Goal: Information Seeking & Learning: Check status

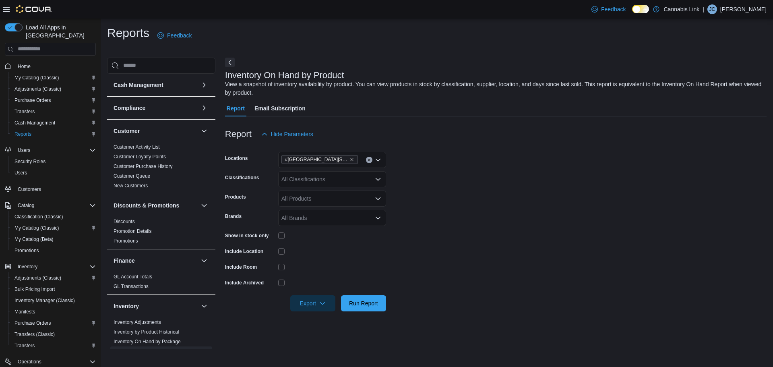
scroll to position [121, 0]
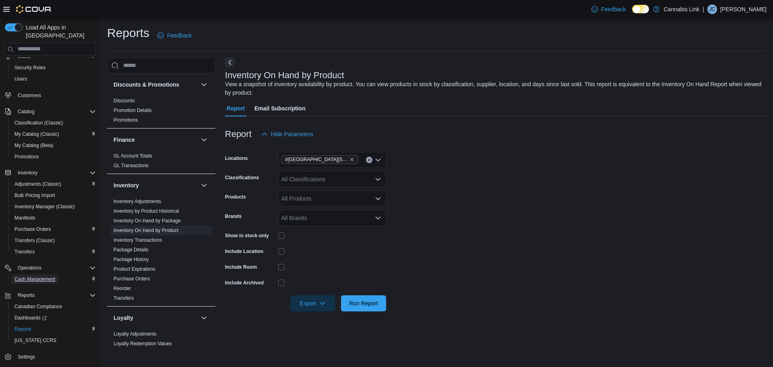
click at [34, 276] on span "Cash Management" at bounding box center [34, 279] width 41 height 6
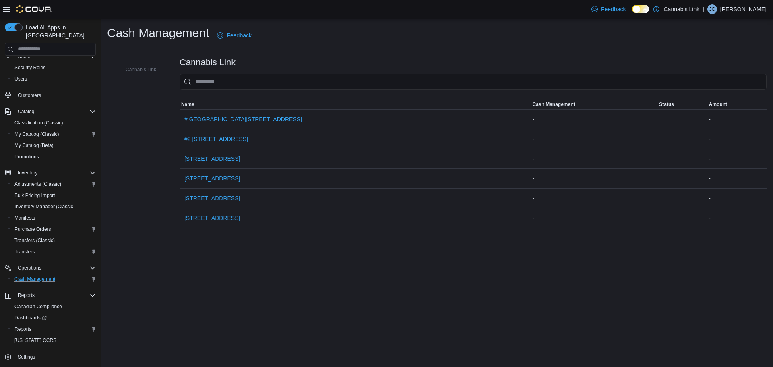
scroll to position [63, 0]
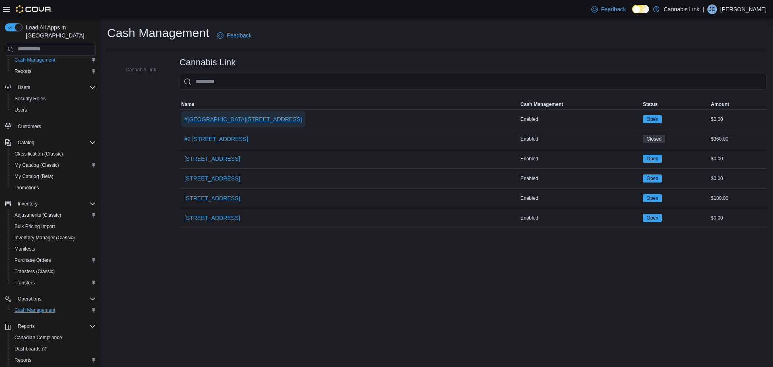
click at [241, 125] on span "#[GEOGRAPHIC_DATA][STREET_ADDRESS]" at bounding box center [243, 119] width 118 height 16
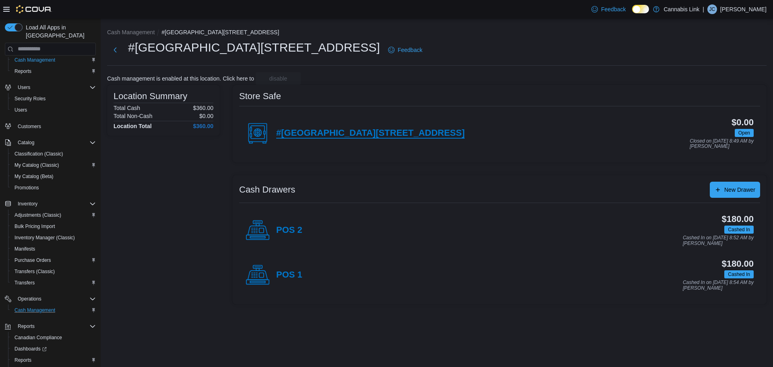
click at [356, 132] on h4 "#[GEOGRAPHIC_DATA][STREET_ADDRESS]" at bounding box center [370, 133] width 188 height 10
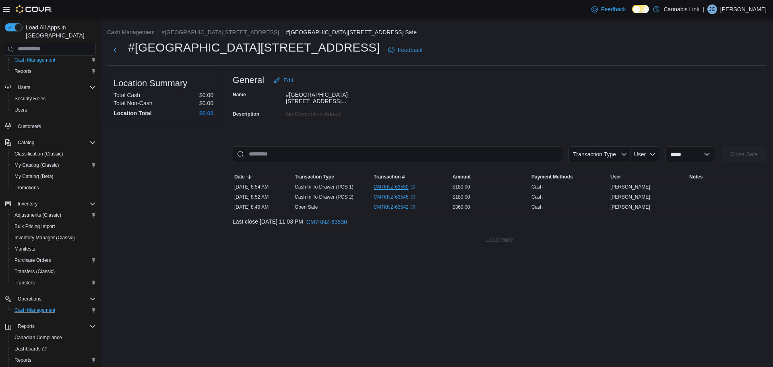
click at [396, 186] on link "CM7KNZ-63550 (opens in a new tab or window)" at bounding box center [394, 187] width 41 height 6
click at [397, 194] on link "CM7KNZ-63545 (opens in a new tab or window)" at bounding box center [394, 197] width 41 height 6
